Goal: Transaction & Acquisition: Purchase product/service

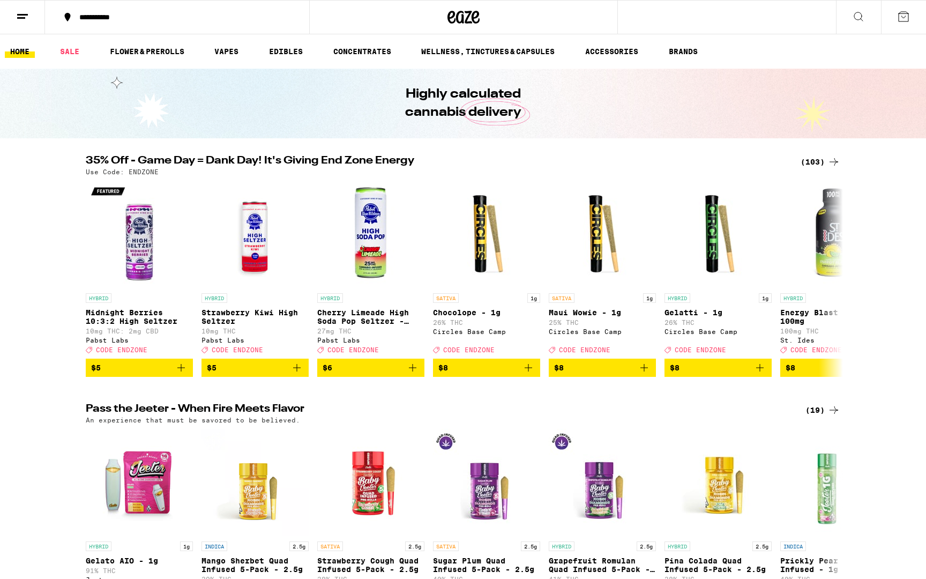
click at [821, 157] on div "(103)" at bounding box center [821, 161] width 40 height 13
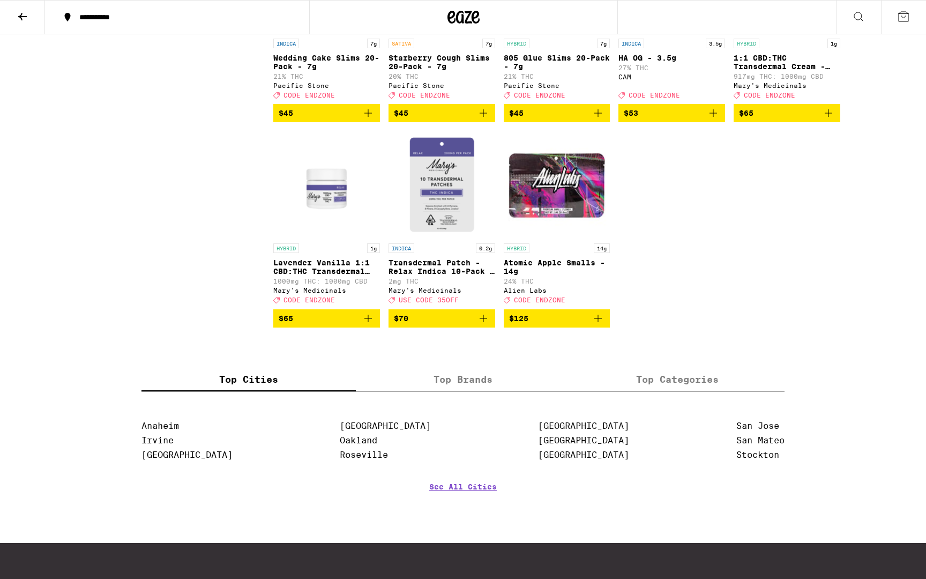
scroll to position [3894, 0]
